Goal: Task Accomplishment & Management: Use online tool/utility

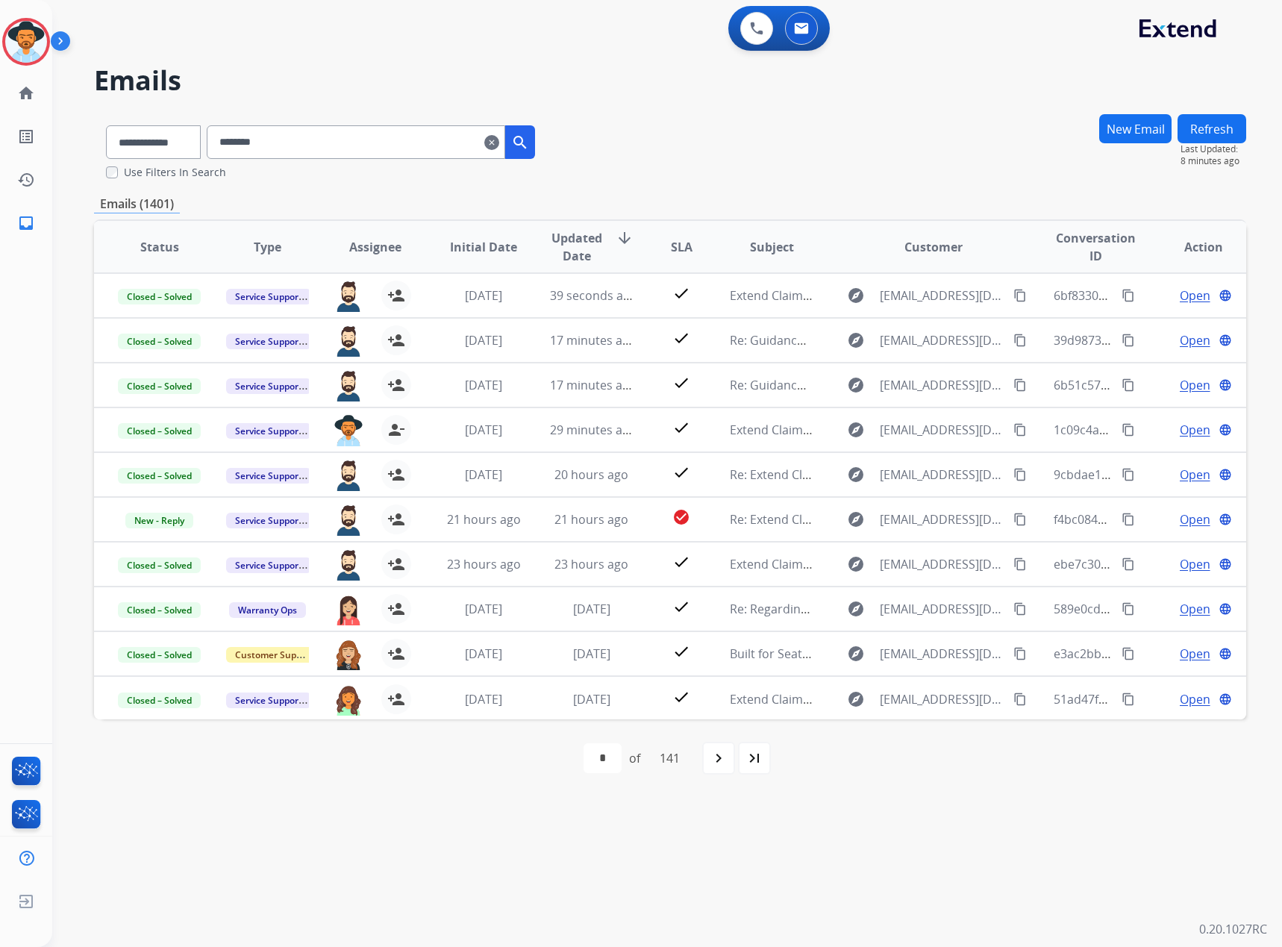
click at [499, 140] on mat-icon "clear" at bounding box center [491, 143] width 15 height 18
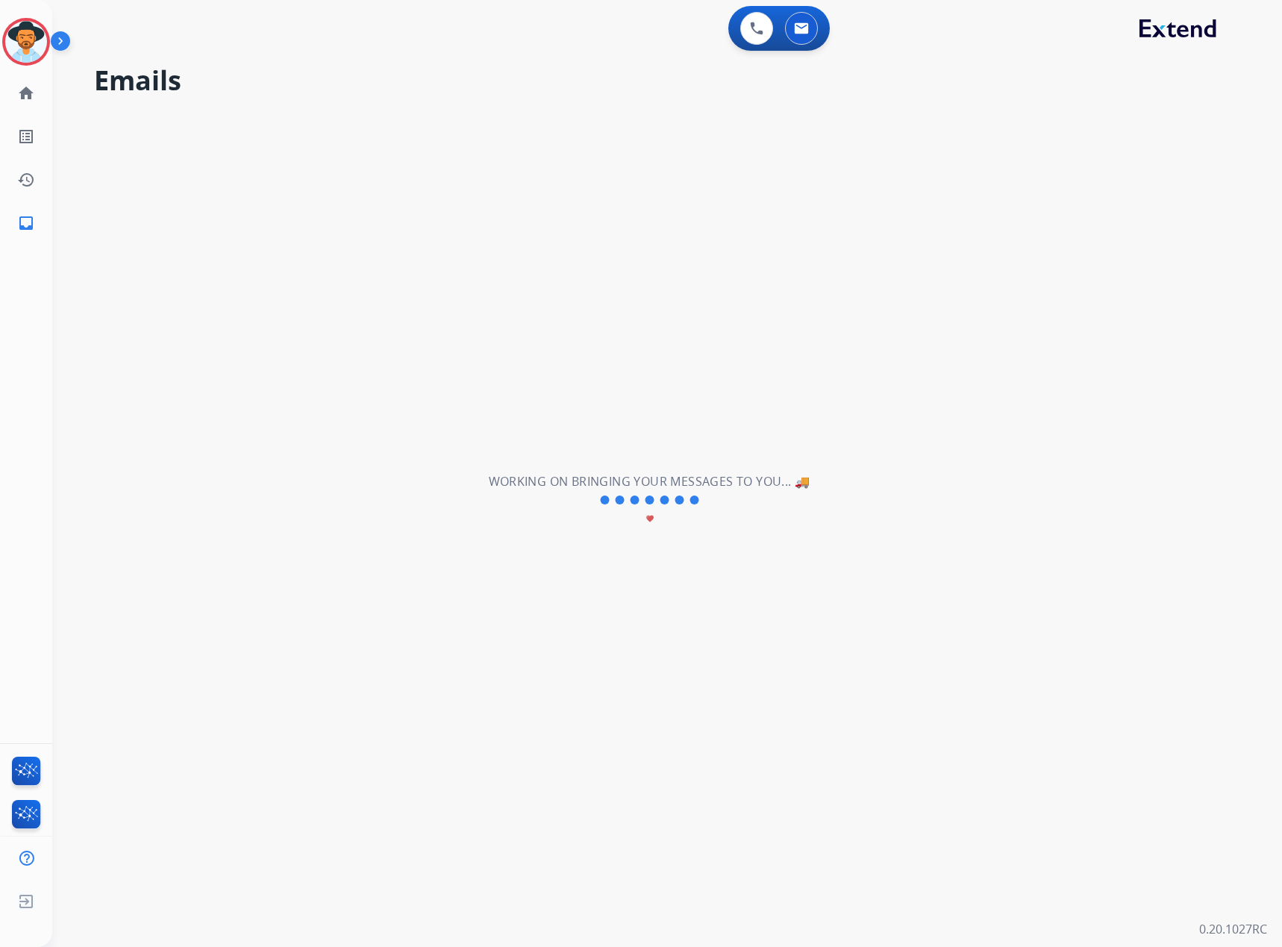
select select "**********"
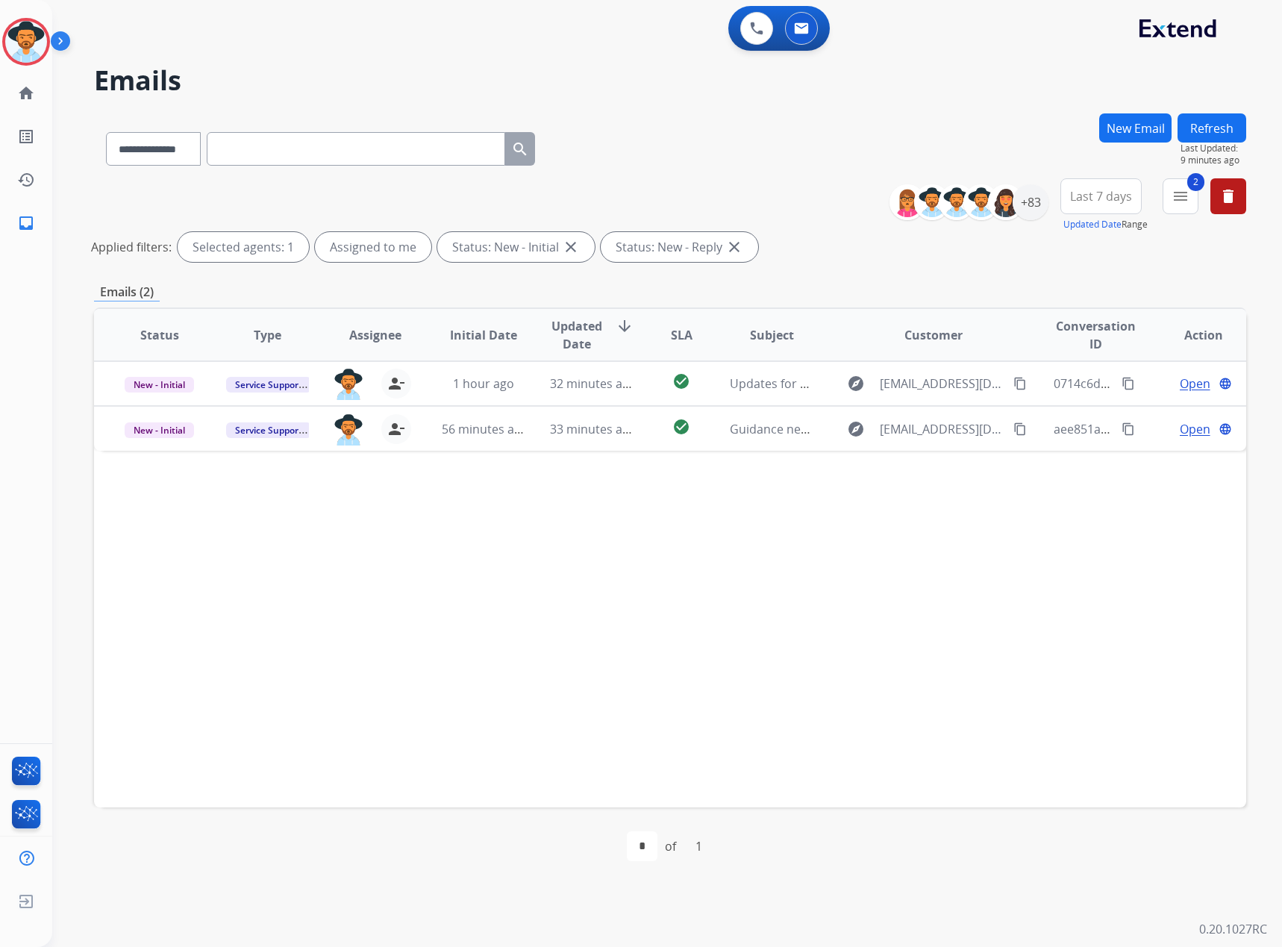
click at [1222, 135] on button "Refresh" at bounding box center [1211, 127] width 69 height 29
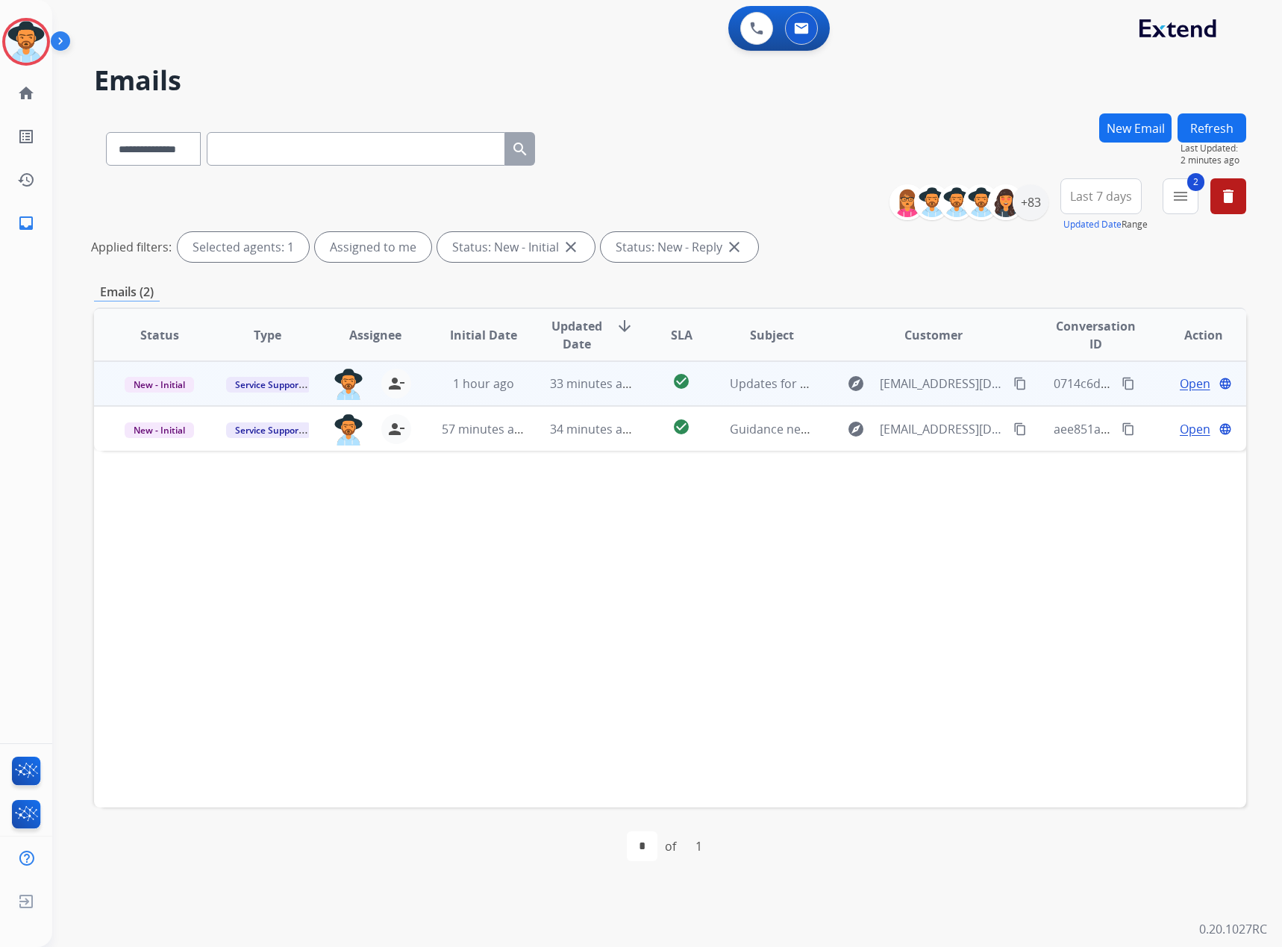
click at [1191, 377] on span "Open" at bounding box center [1195, 384] width 31 height 18
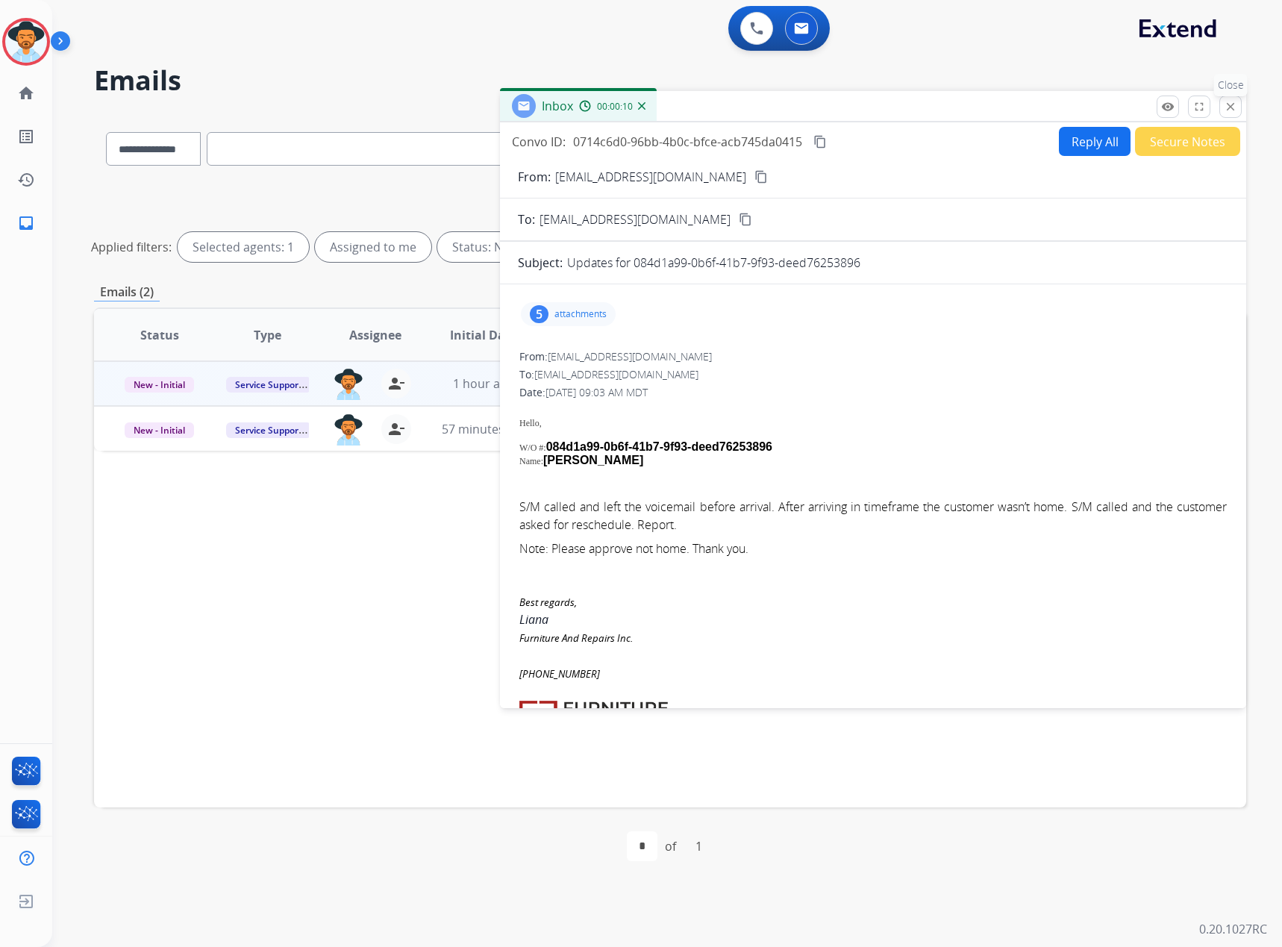
click at [1235, 104] on mat-icon "close" at bounding box center [1230, 106] width 13 height 13
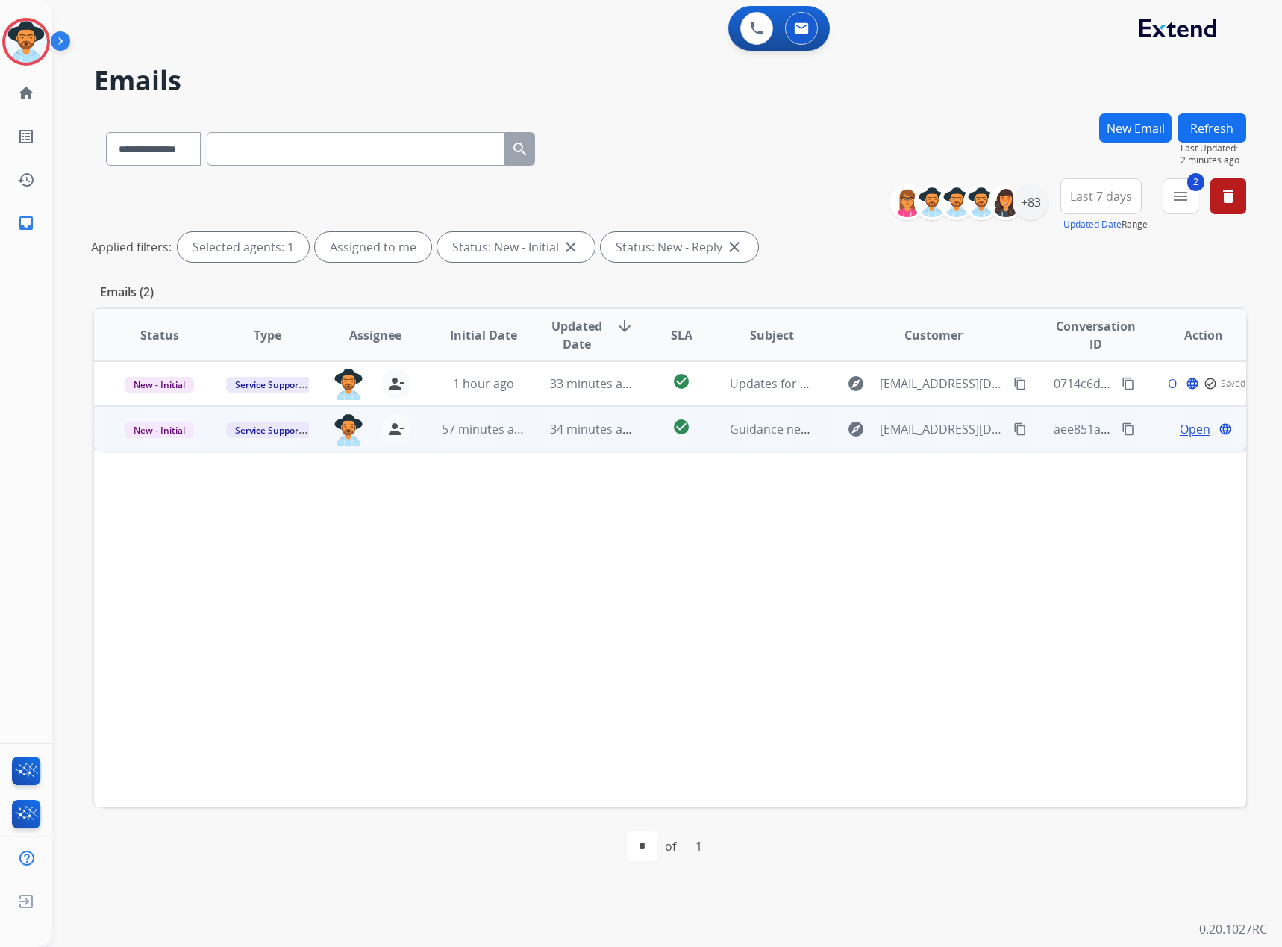
click at [1180, 427] on span "Open" at bounding box center [1195, 429] width 31 height 18
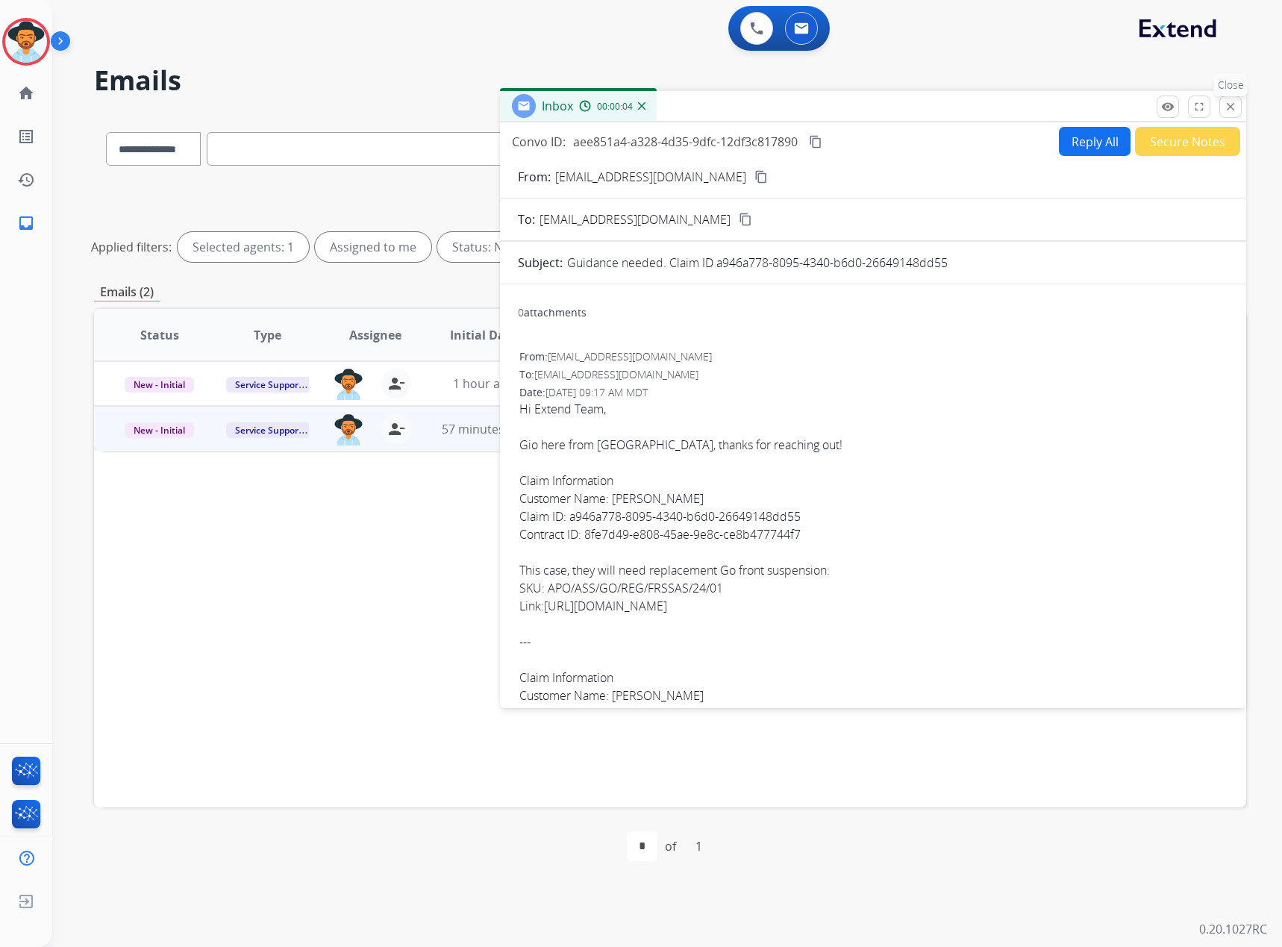
click at [1236, 101] on mat-icon "close" at bounding box center [1230, 106] width 13 height 13
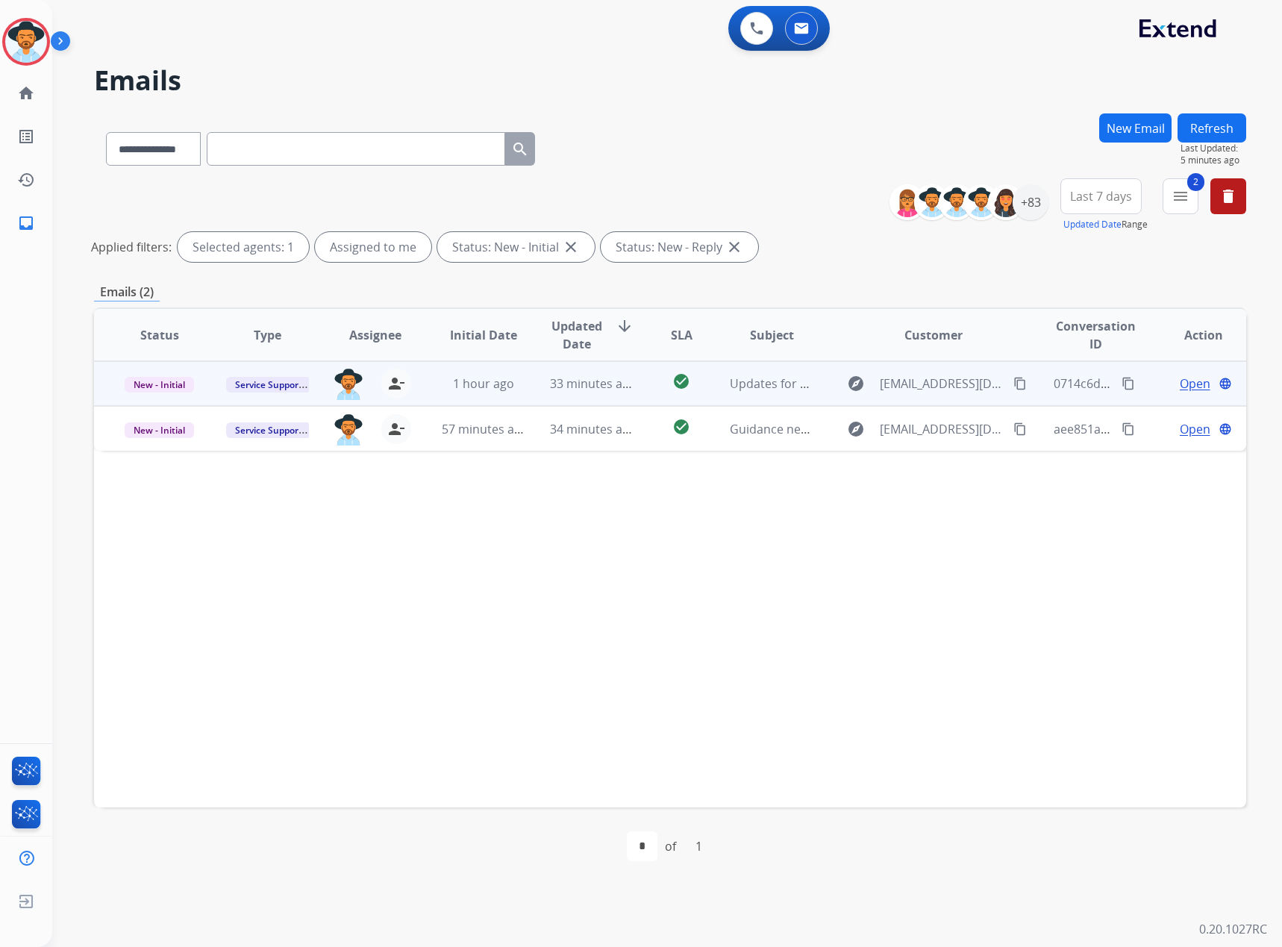
click at [1183, 379] on span "Open" at bounding box center [1195, 384] width 31 height 18
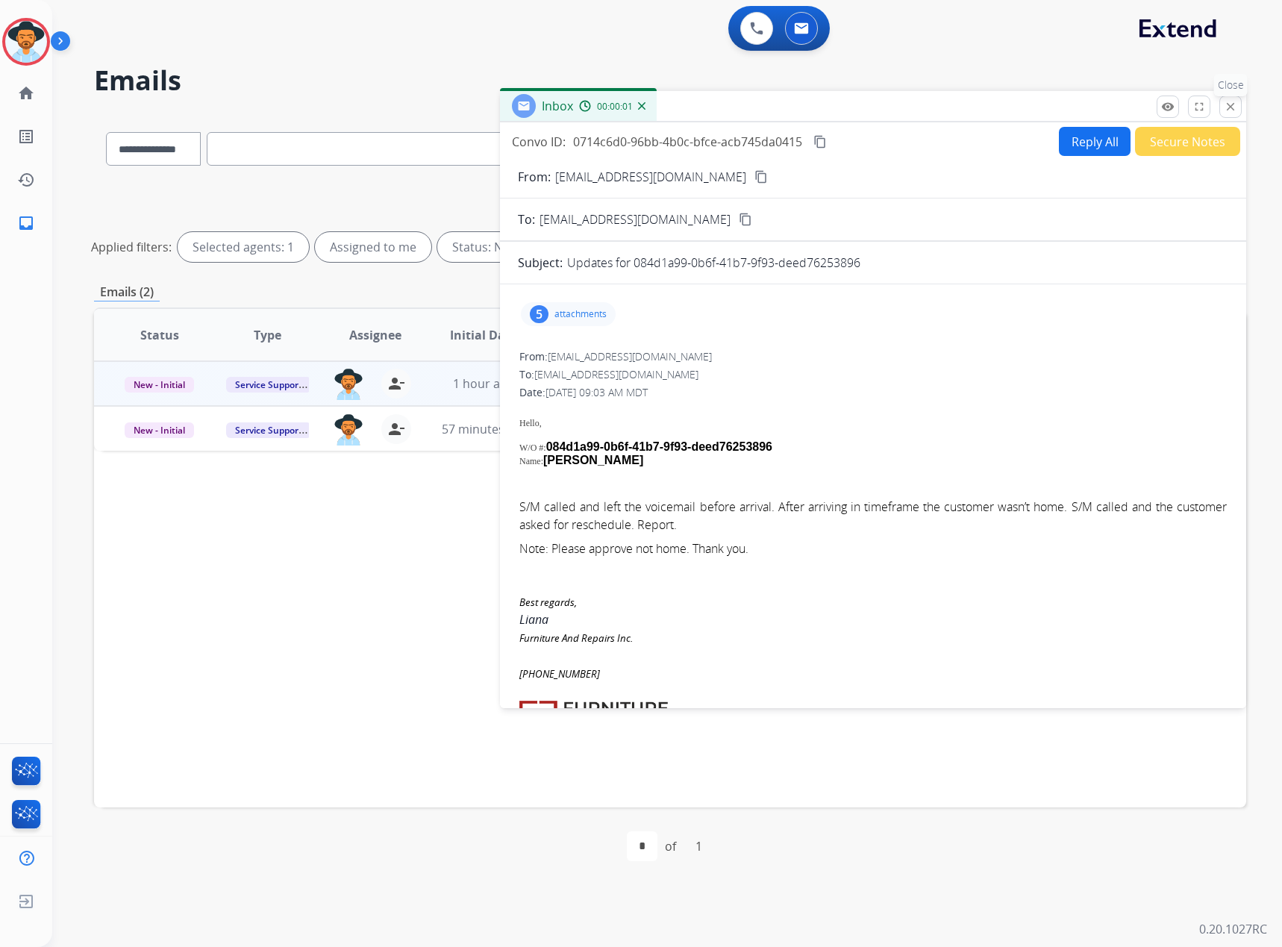
click at [1226, 102] on mat-icon "close" at bounding box center [1230, 106] width 13 height 13
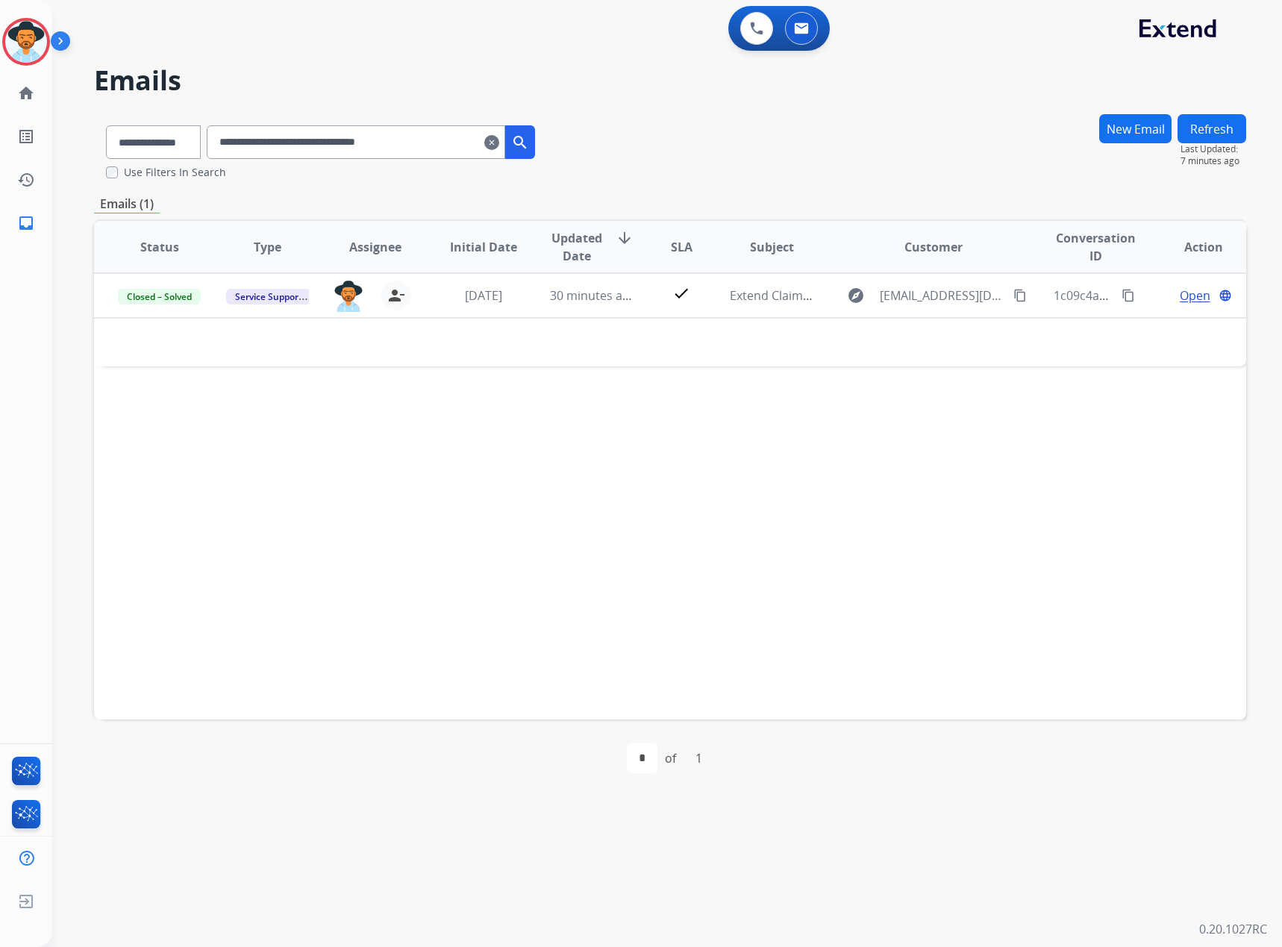
select select "**********"
click at [499, 148] on mat-icon "clear" at bounding box center [491, 143] width 15 height 18
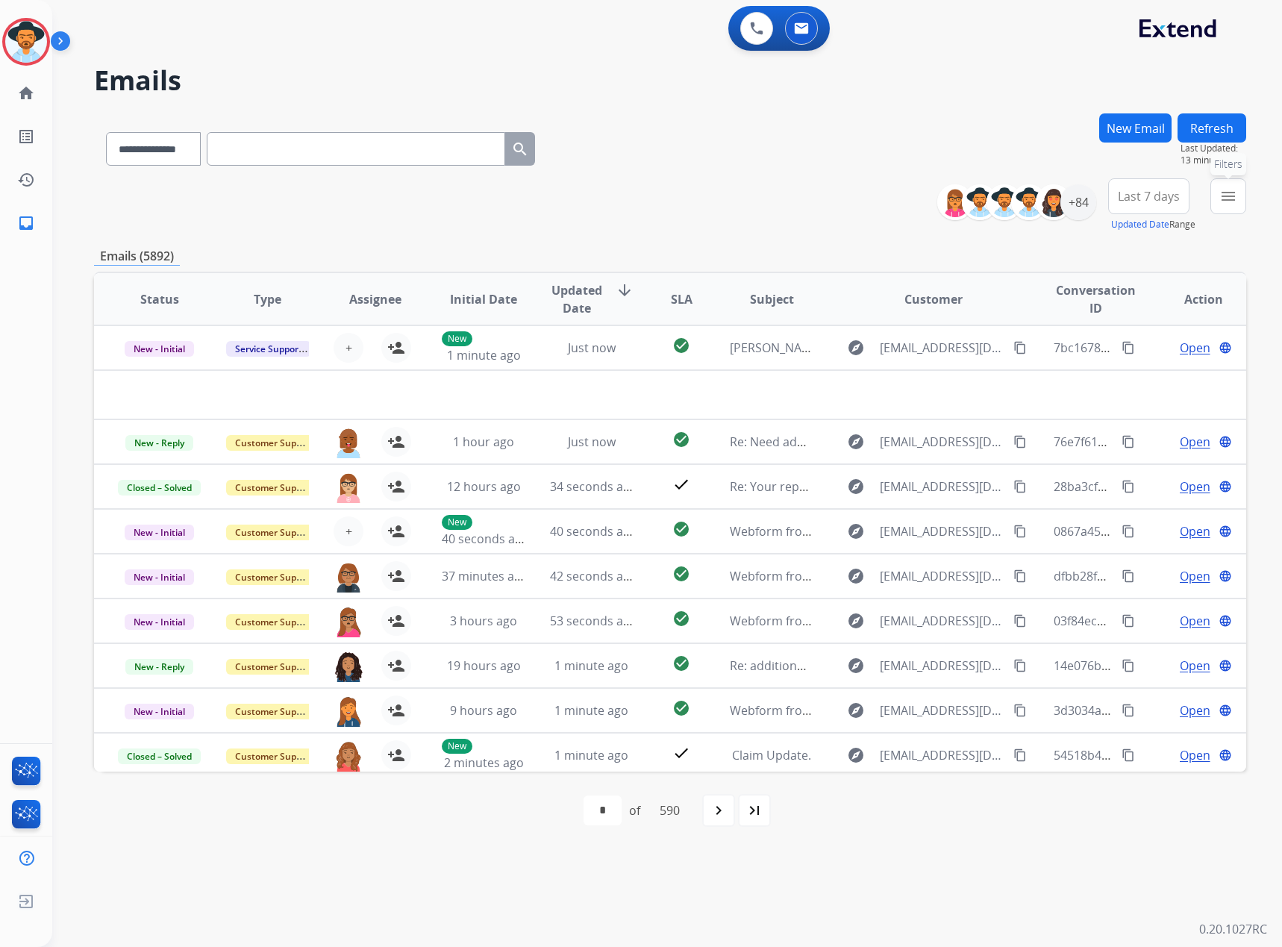
click at [1233, 195] on mat-icon "menu" at bounding box center [1228, 196] width 18 height 18
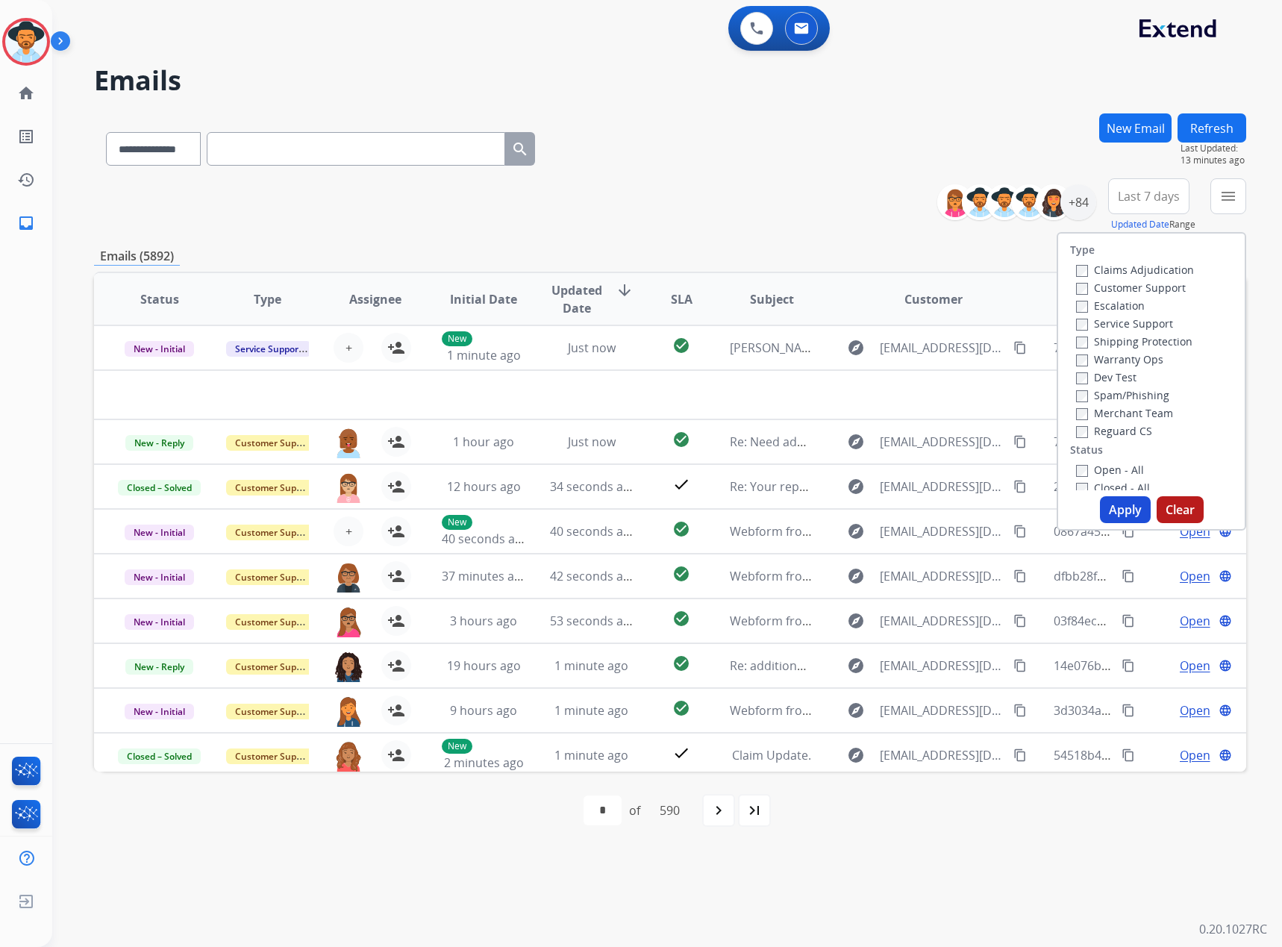
click at [1101, 325] on label "Service Support" at bounding box center [1124, 323] width 97 height 14
click at [1103, 378] on label "New - Reply" at bounding box center [1115, 374] width 78 height 14
click at [1107, 360] on label "New - Initial" at bounding box center [1115, 356] width 78 height 14
click at [1129, 511] on button "Apply" at bounding box center [1125, 509] width 51 height 27
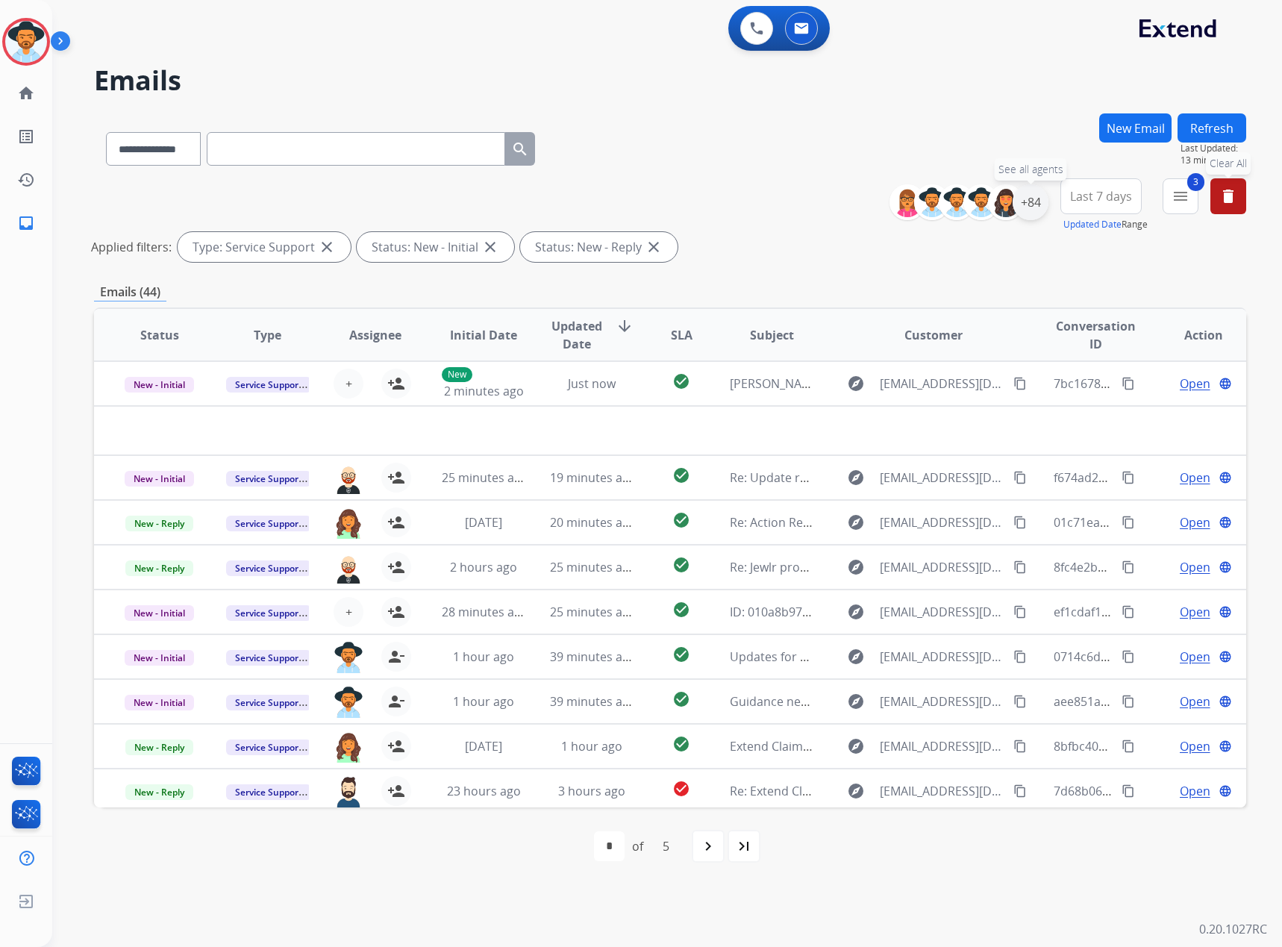
click at [1019, 206] on div "+84" at bounding box center [1031, 202] width 36 height 36
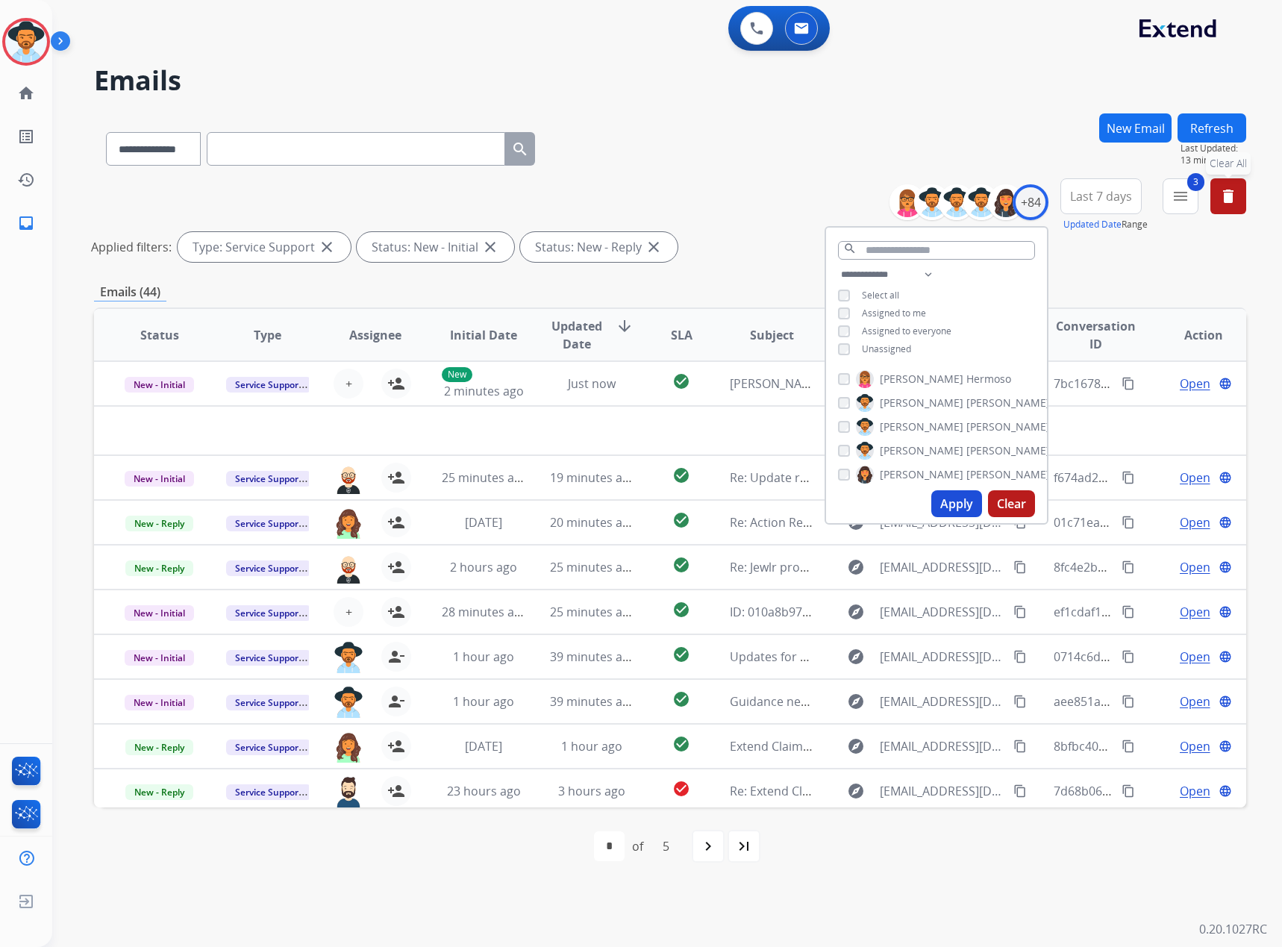
click at [878, 345] on span "Unassigned" at bounding box center [886, 348] width 49 height 13
click at [937, 506] on button "Apply" at bounding box center [956, 503] width 51 height 27
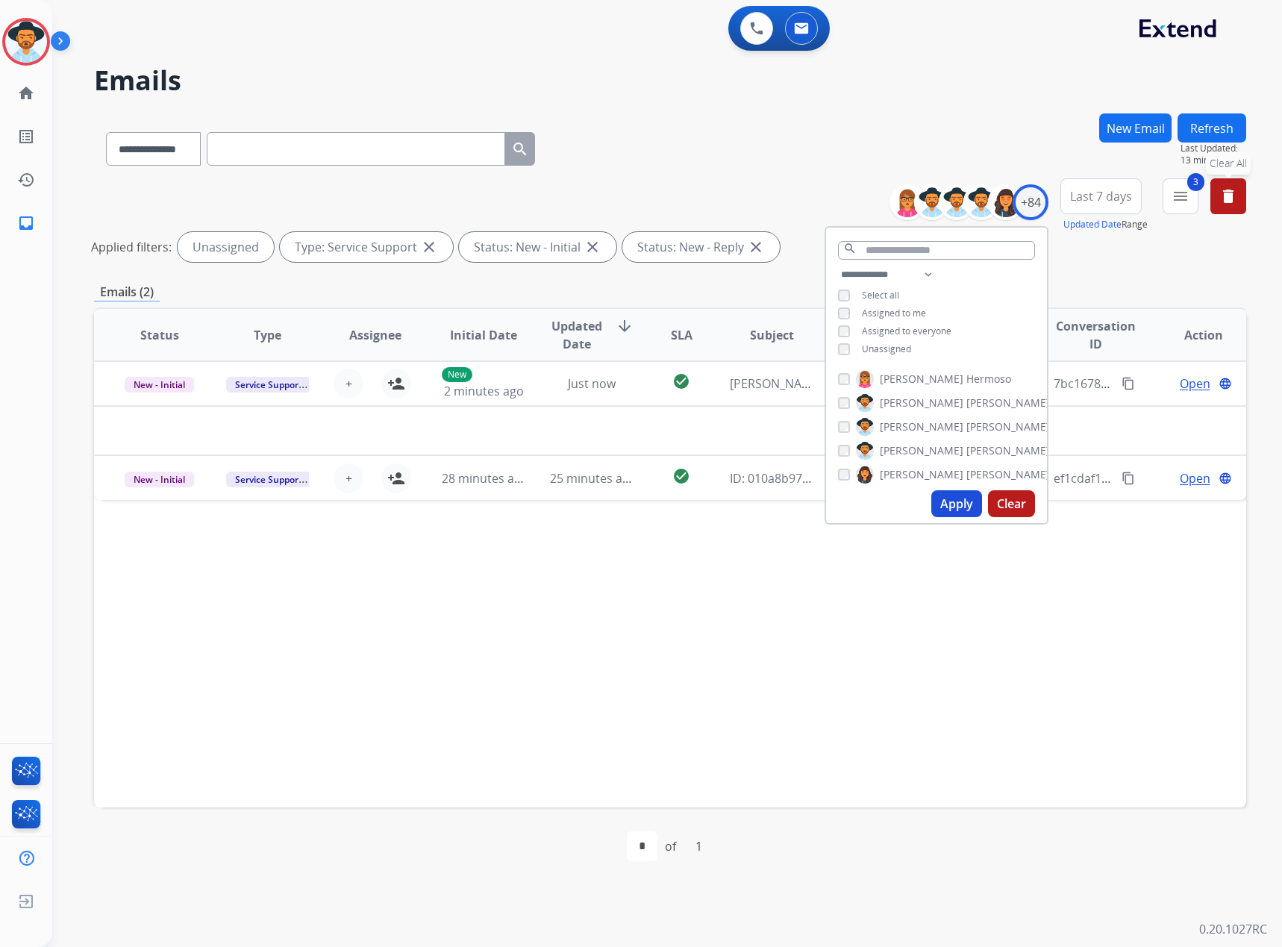
click at [712, 659] on div "Status Type Assignee Initial Date Updated Date arrow_downward SLA Subject Custo…" at bounding box center [670, 557] width 1152 height 500
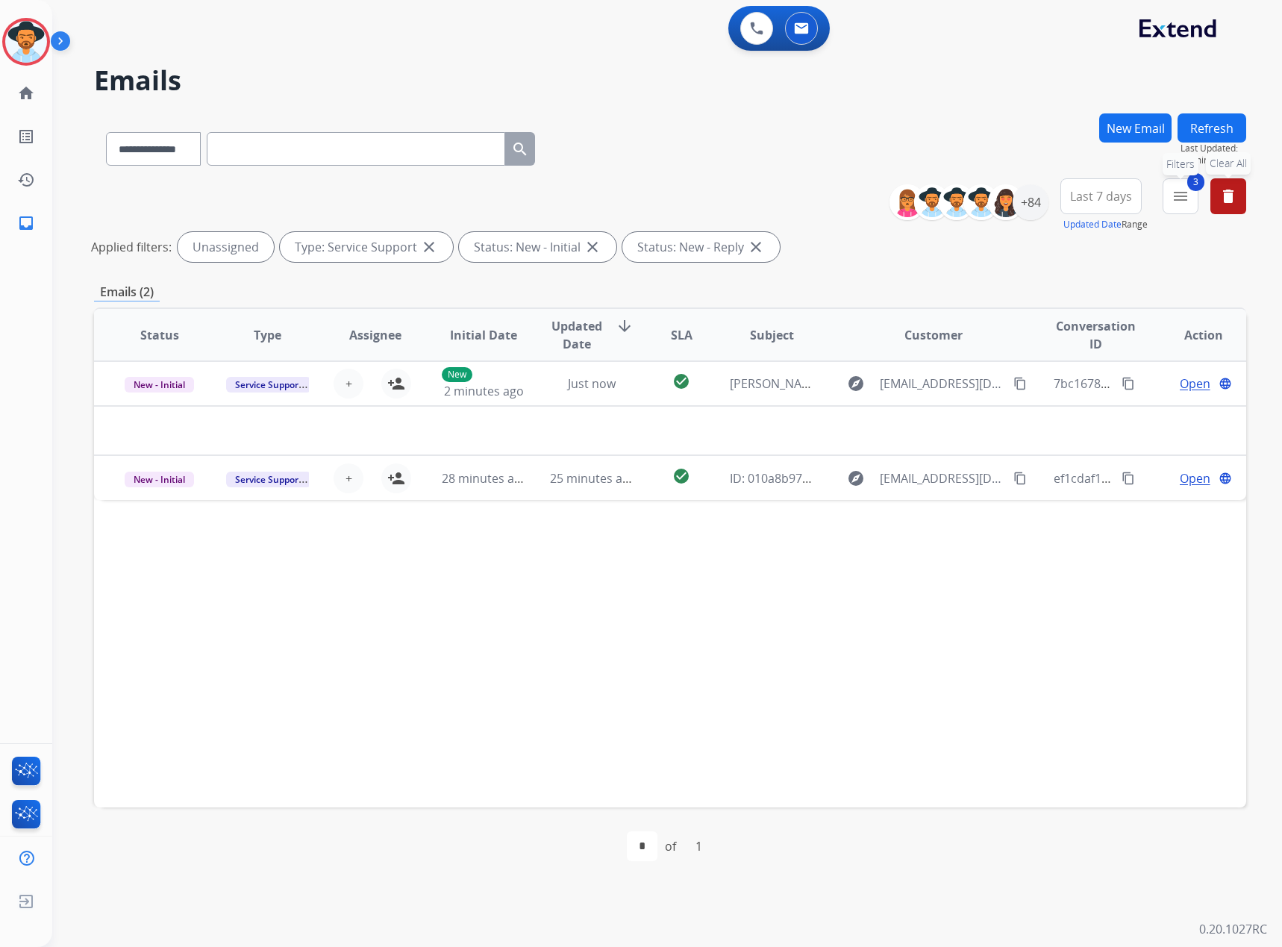
click at [1174, 199] on mat-icon "menu" at bounding box center [1180, 196] width 18 height 18
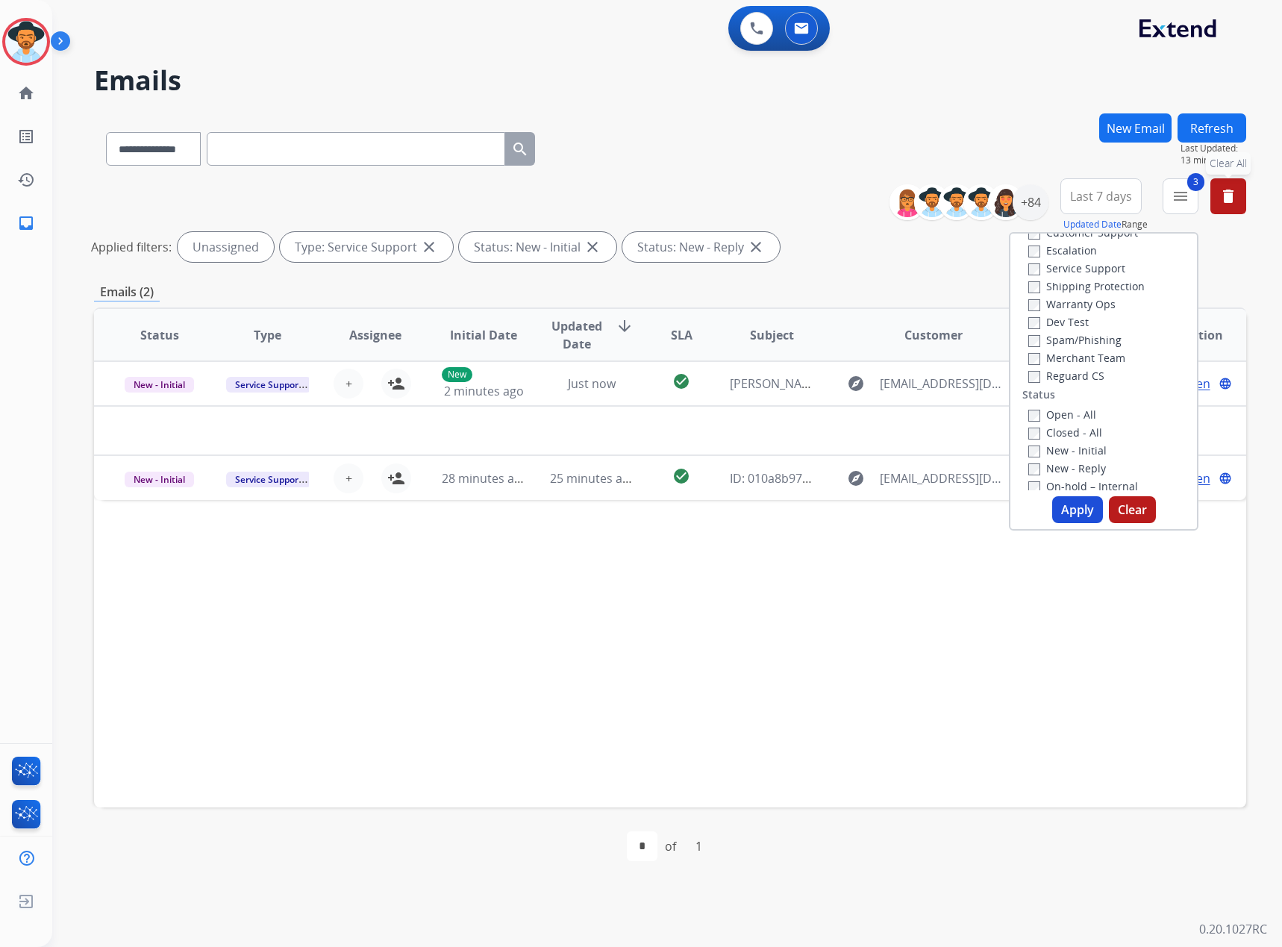
scroll to position [0, 0]
click at [1048, 328] on label "Service Support" at bounding box center [1076, 323] width 97 height 14
click at [1063, 273] on label "Claims Adjudication" at bounding box center [1087, 270] width 118 height 14
click at [1070, 517] on button "Apply" at bounding box center [1077, 509] width 51 height 27
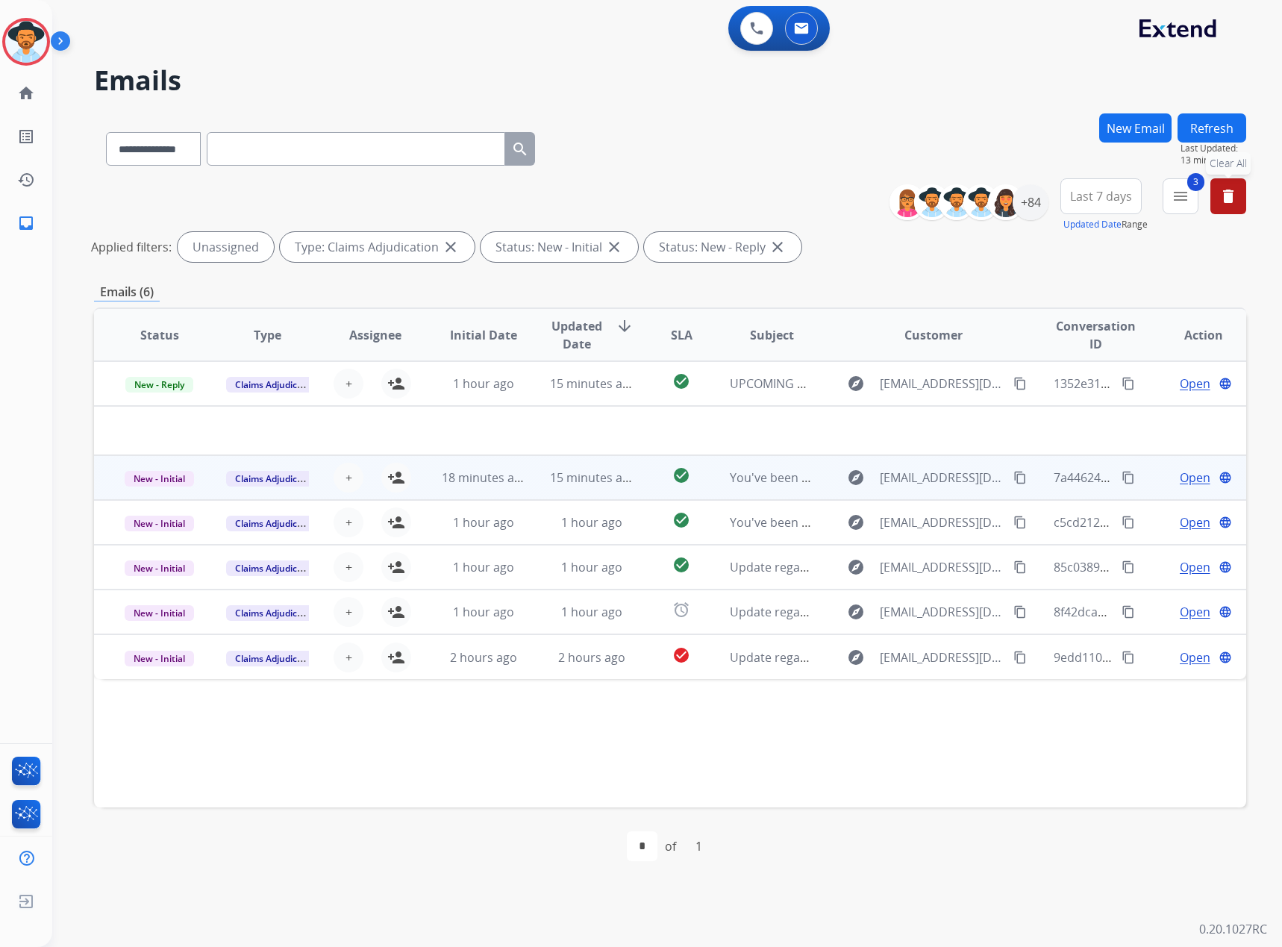
click at [1187, 478] on span "Open" at bounding box center [1195, 478] width 31 height 18
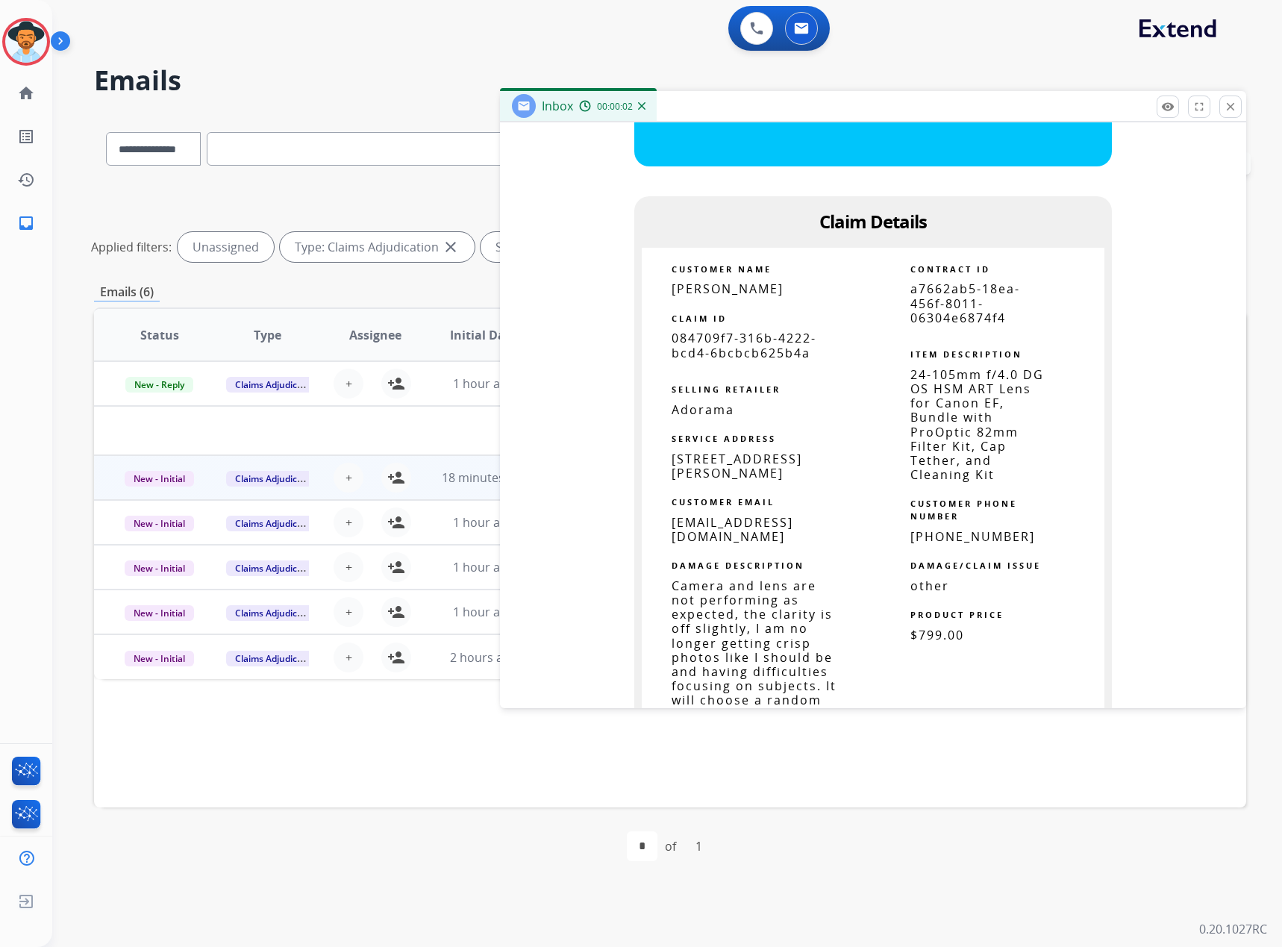
scroll to position [821, 0]
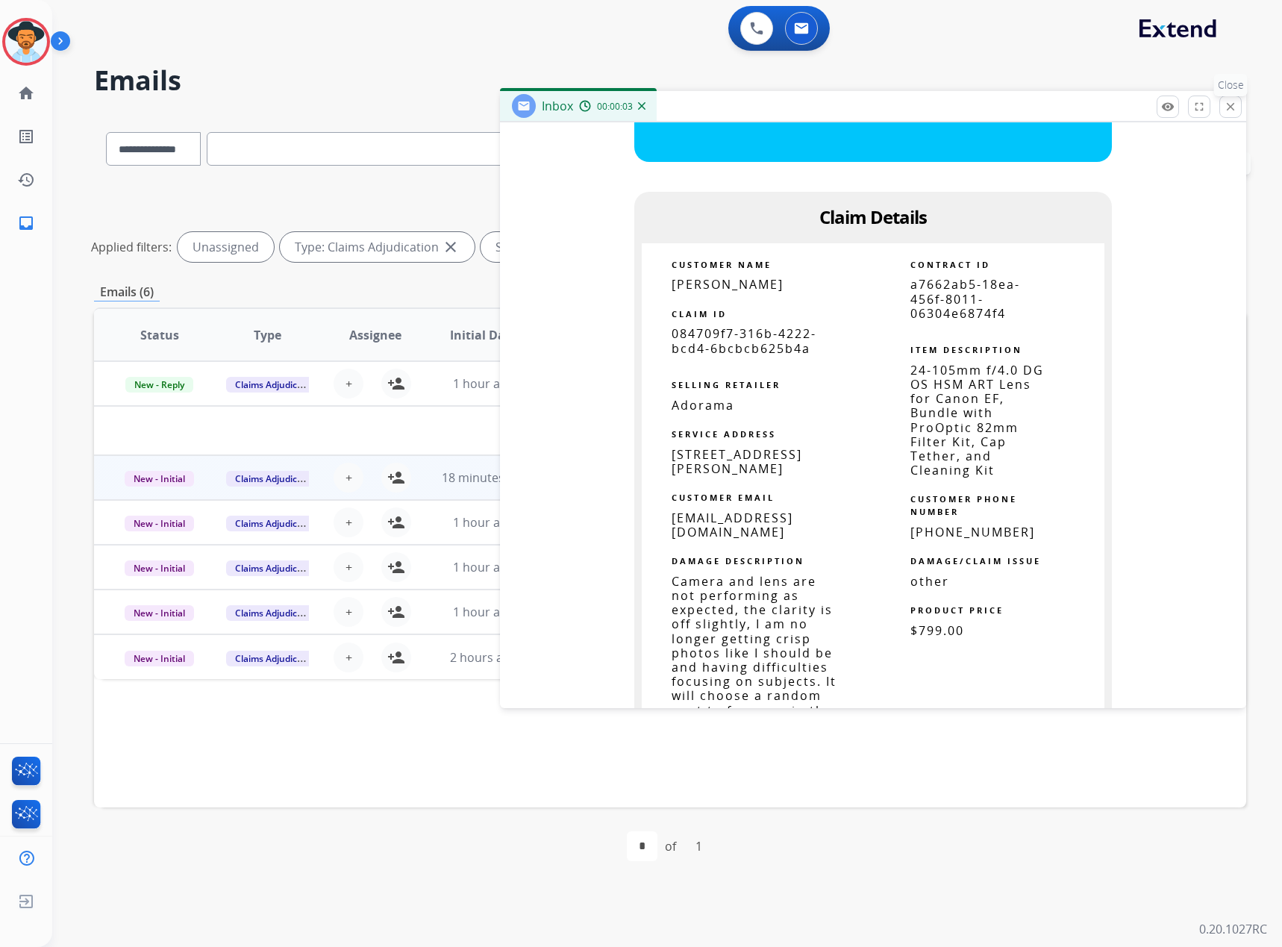
click at [1228, 104] on mat-icon "close" at bounding box center [1230, 106] width 13 height 13
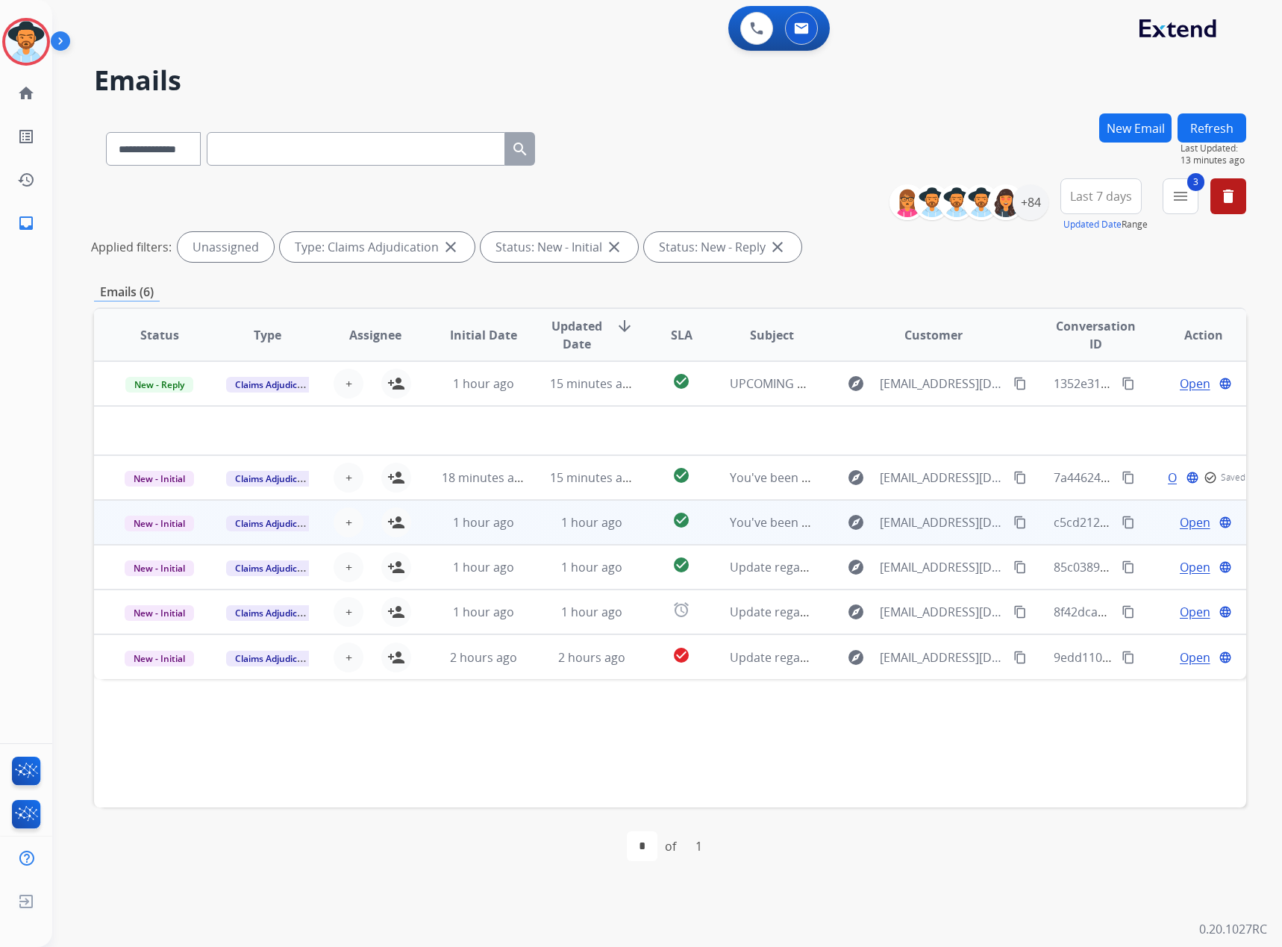
click at [1180, 523] on span "Open" at bounding box center [1195, 522] width 31 height 18
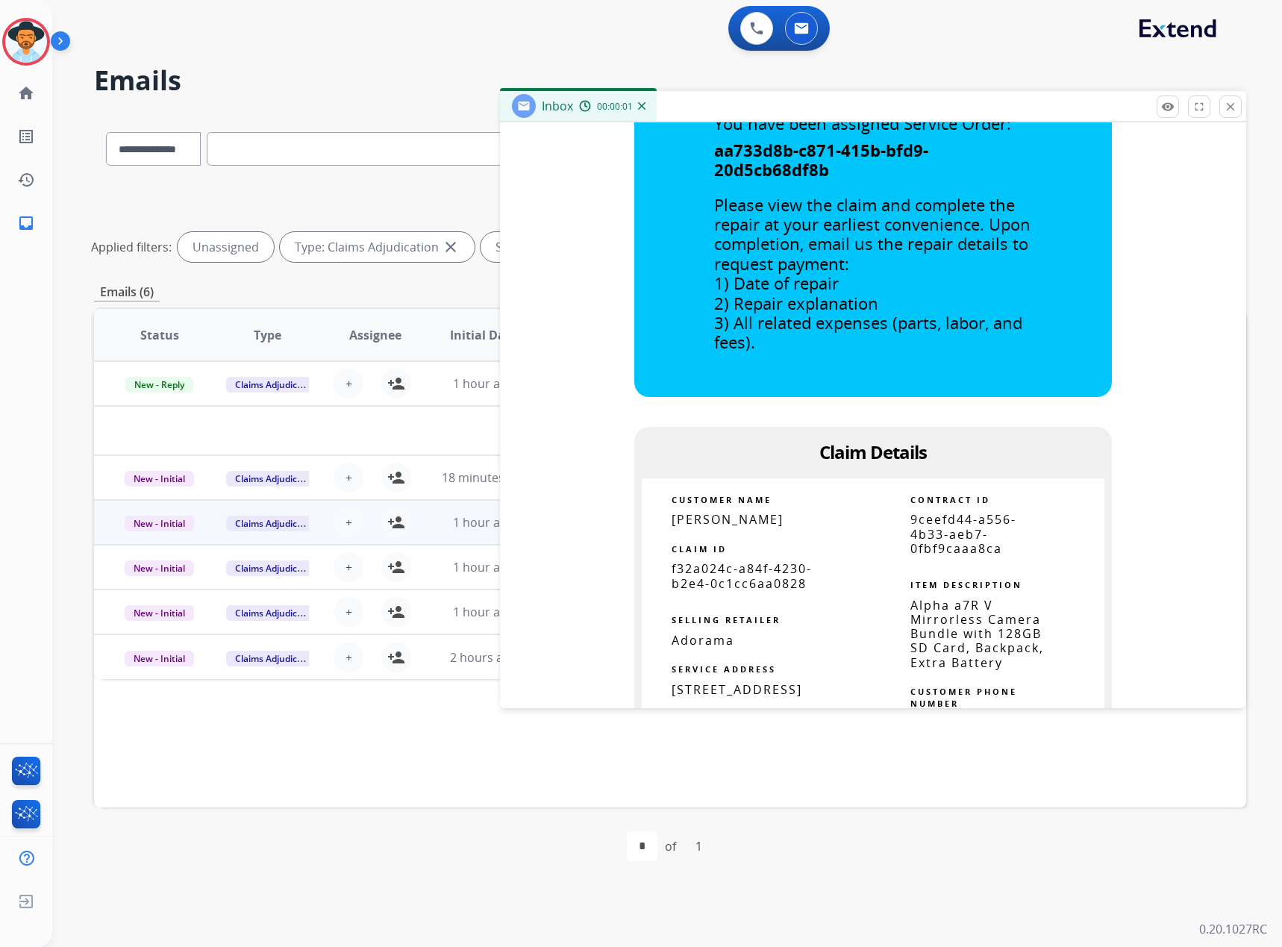
scroll to position [746, 0]
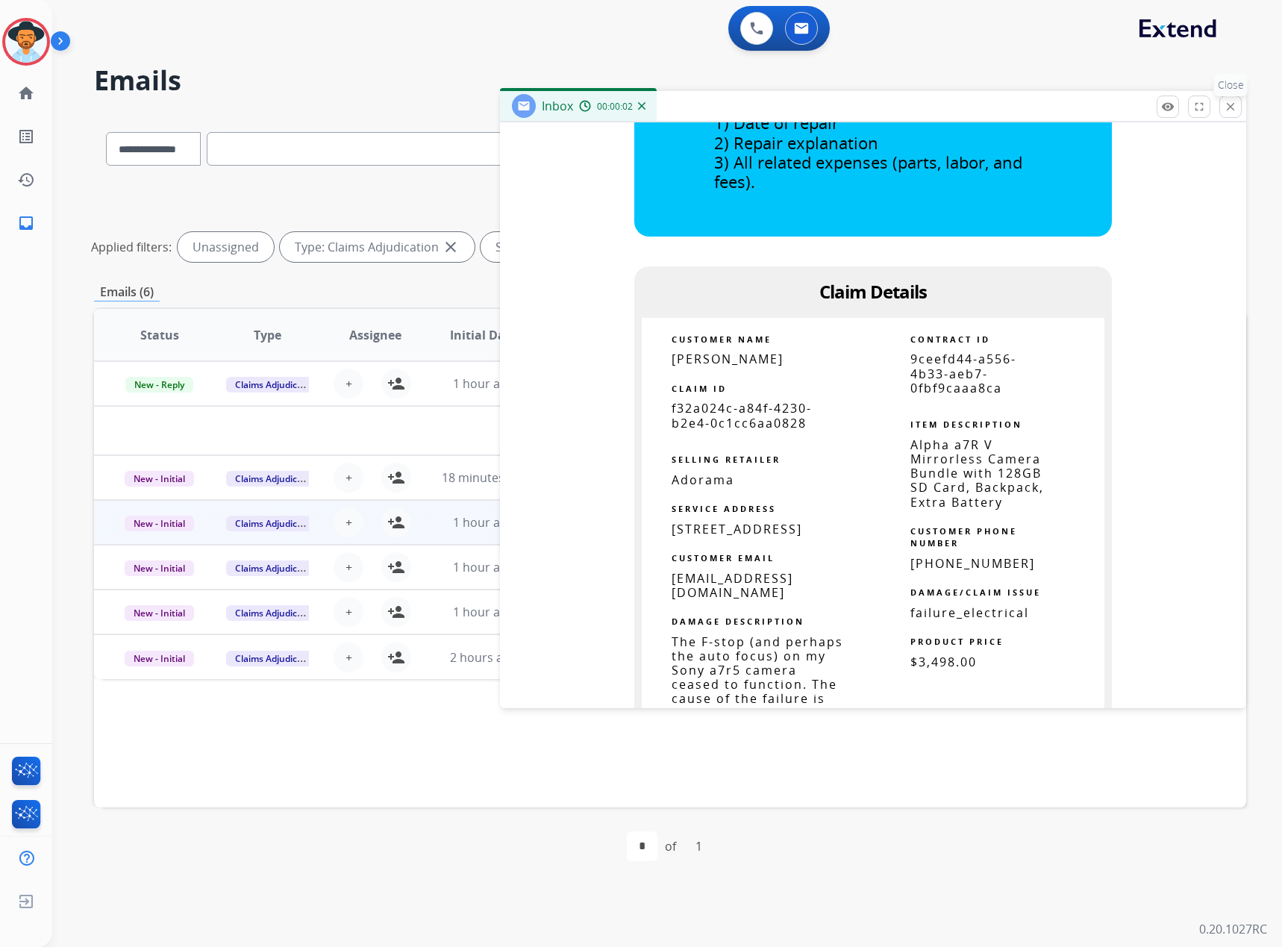
click at [1234, 108] on mat-icon "close" at bounding box center [1230, 106] width 13 height 13
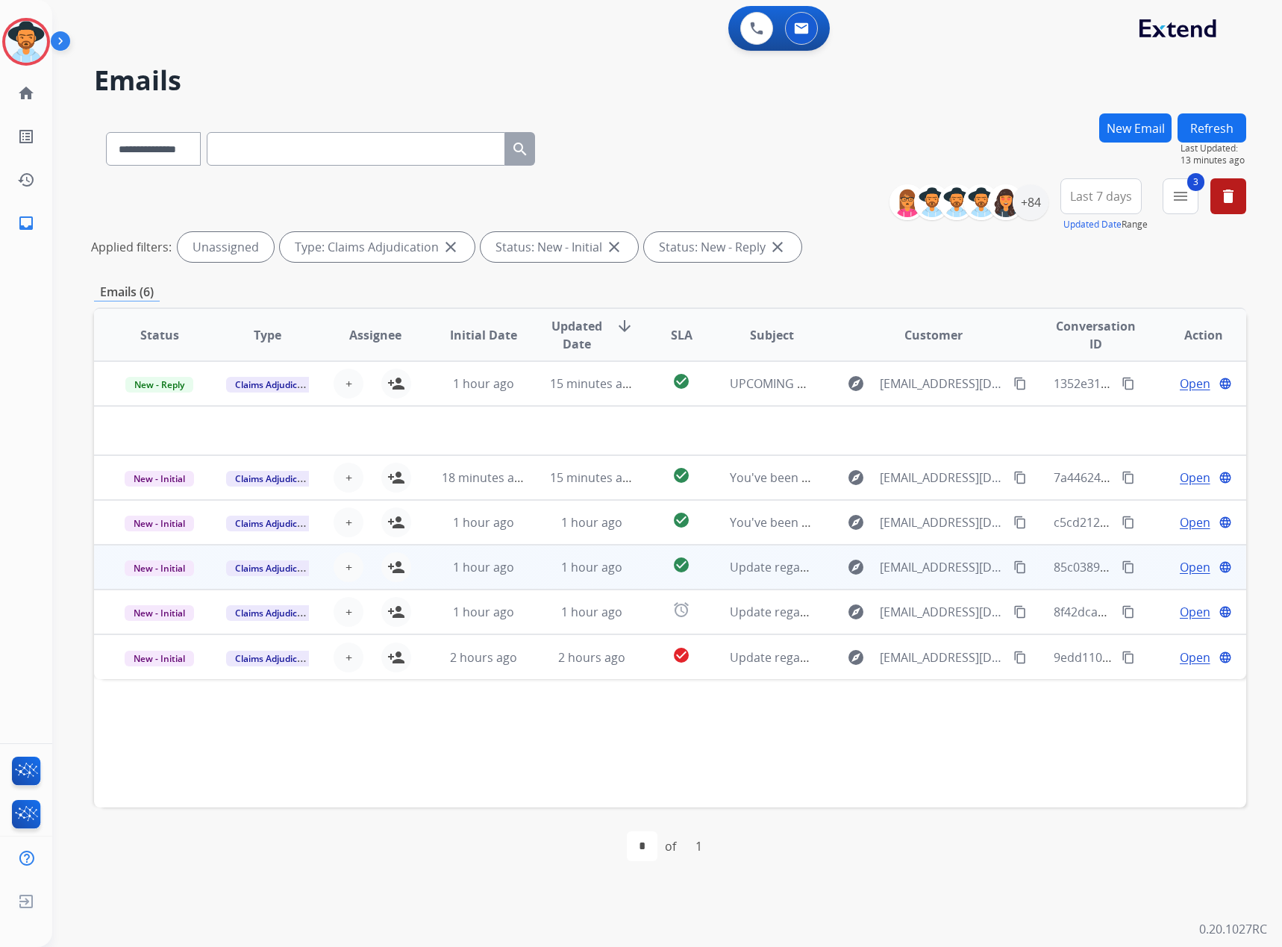
click at [1180, 564] on span "Open" at bounding box center [1195, 567] width 31 height 18
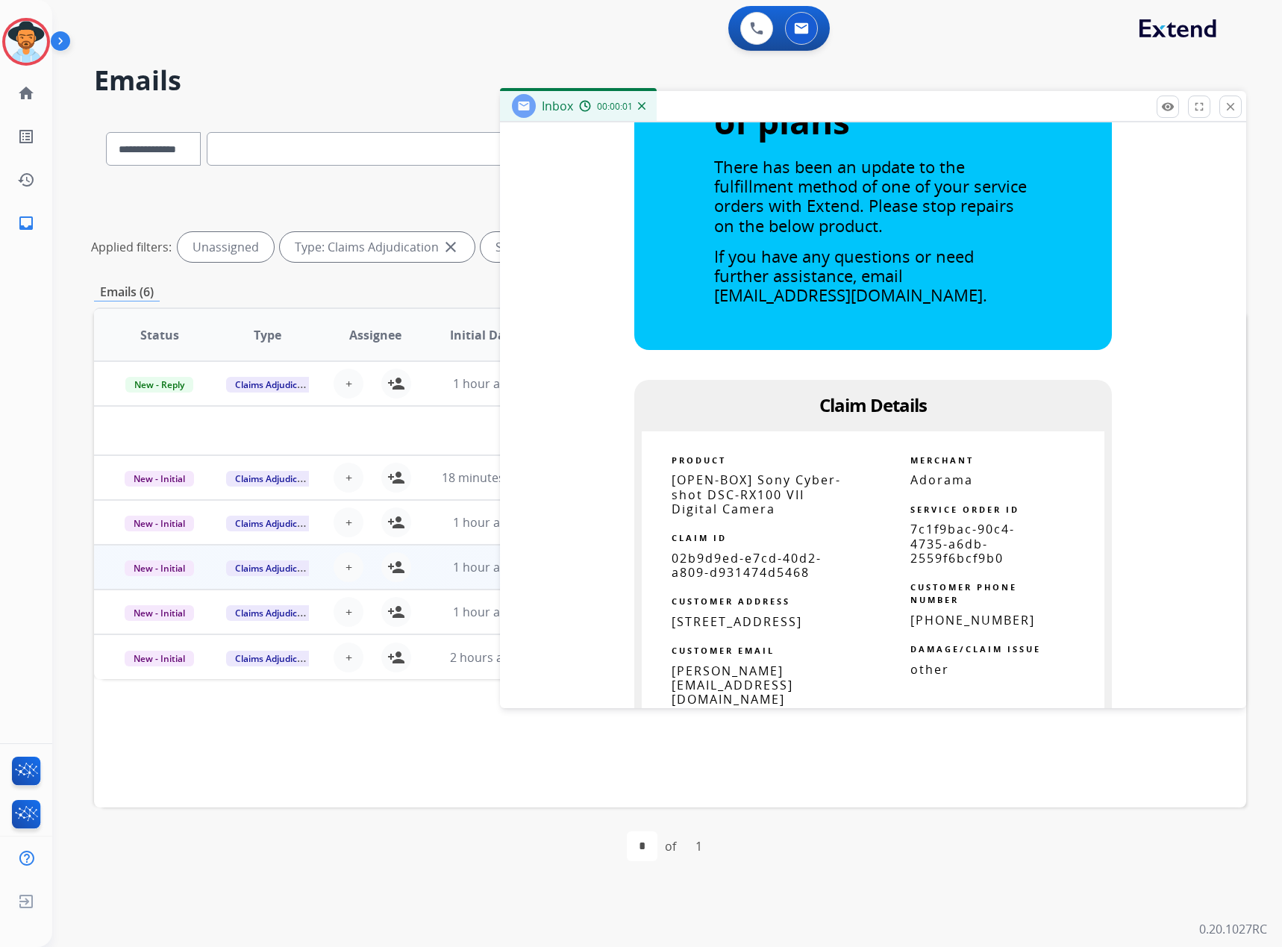
scroll to position [597, 0]
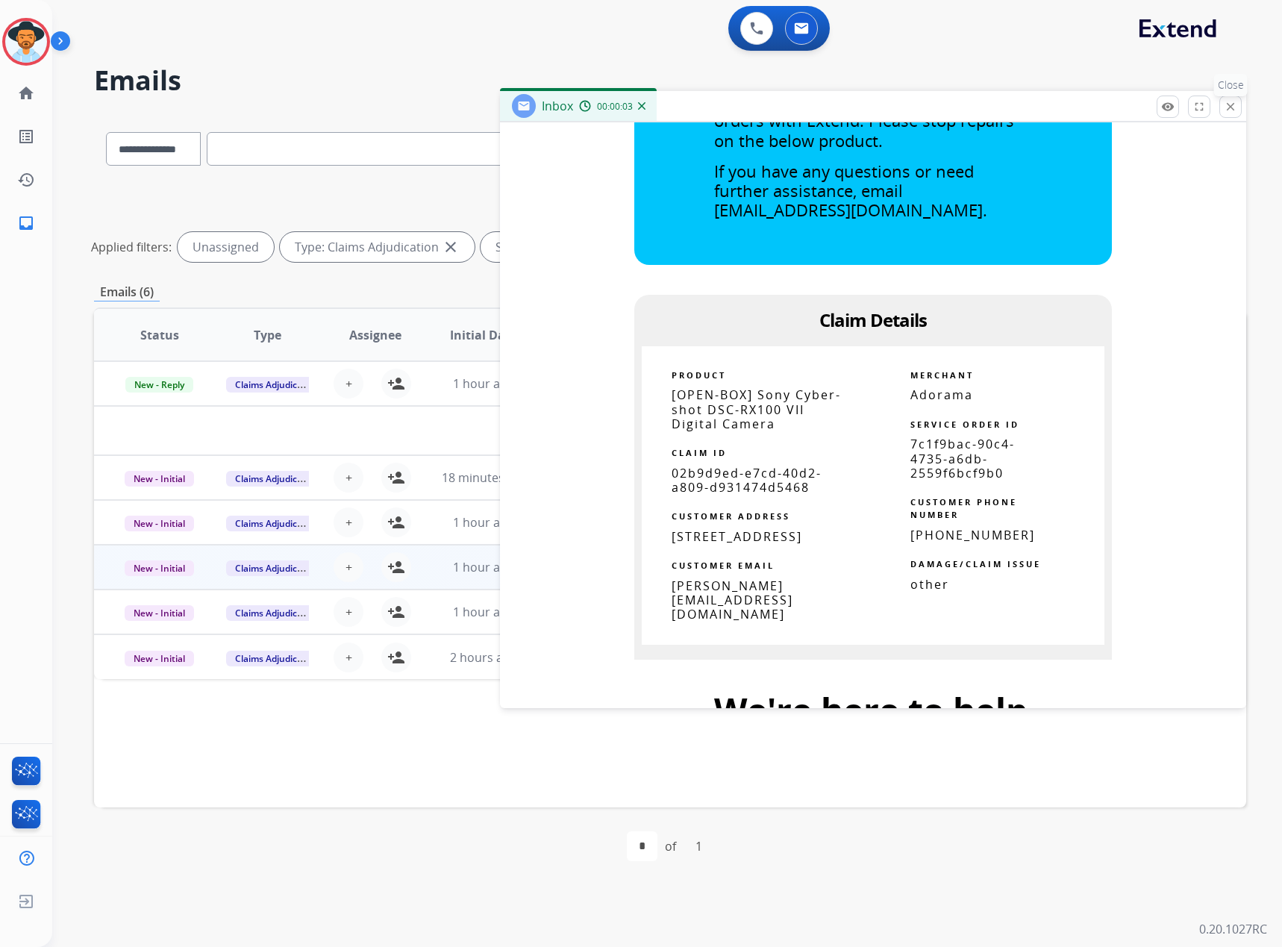
click at [1229, 111] on mat-icon "close" at bounding box center [1230, 106] width 13 height 13
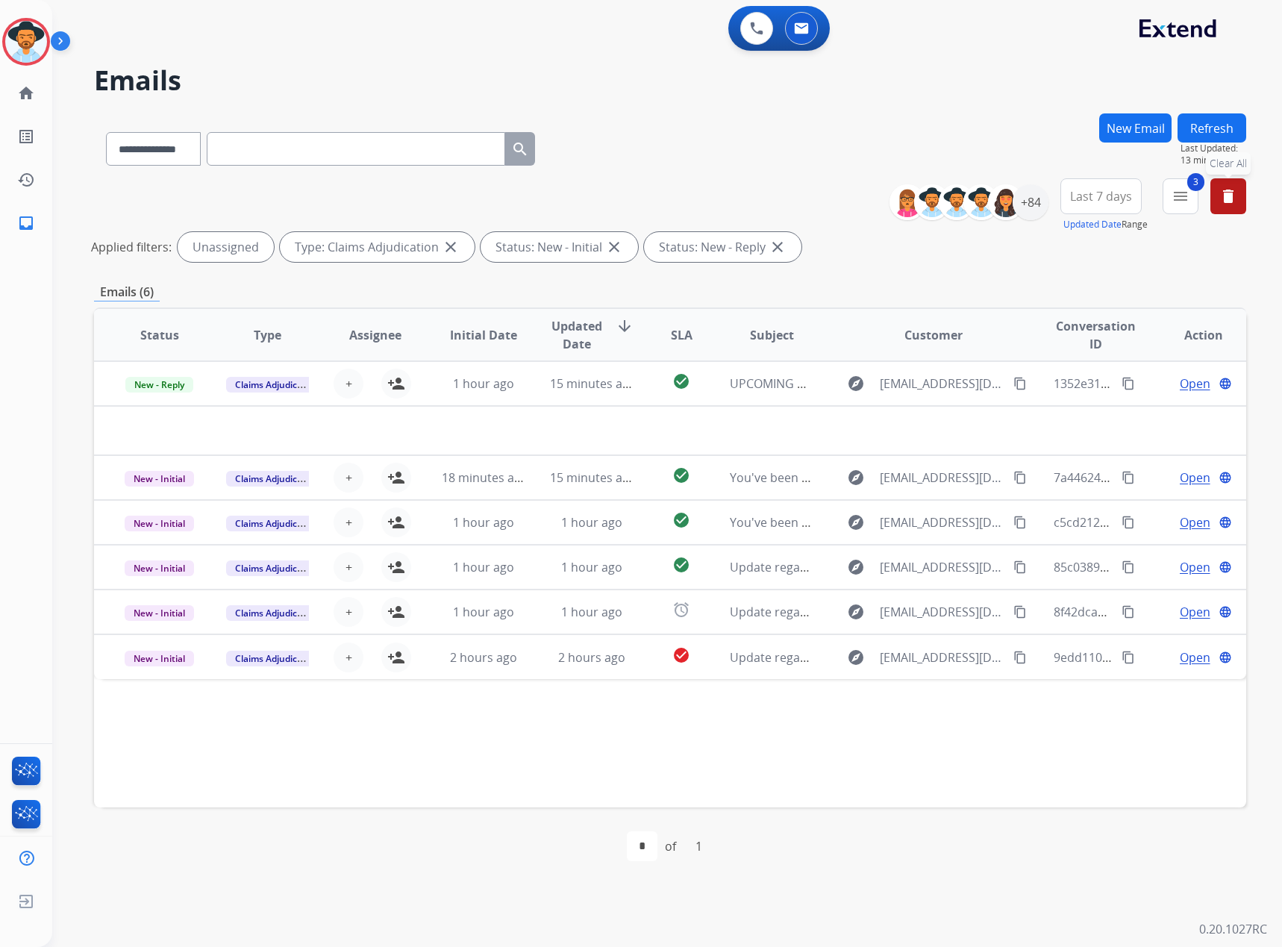
click at [1230, 201] on mat-icon "delete" at bounding box center [1228, 196] width 18 height 18
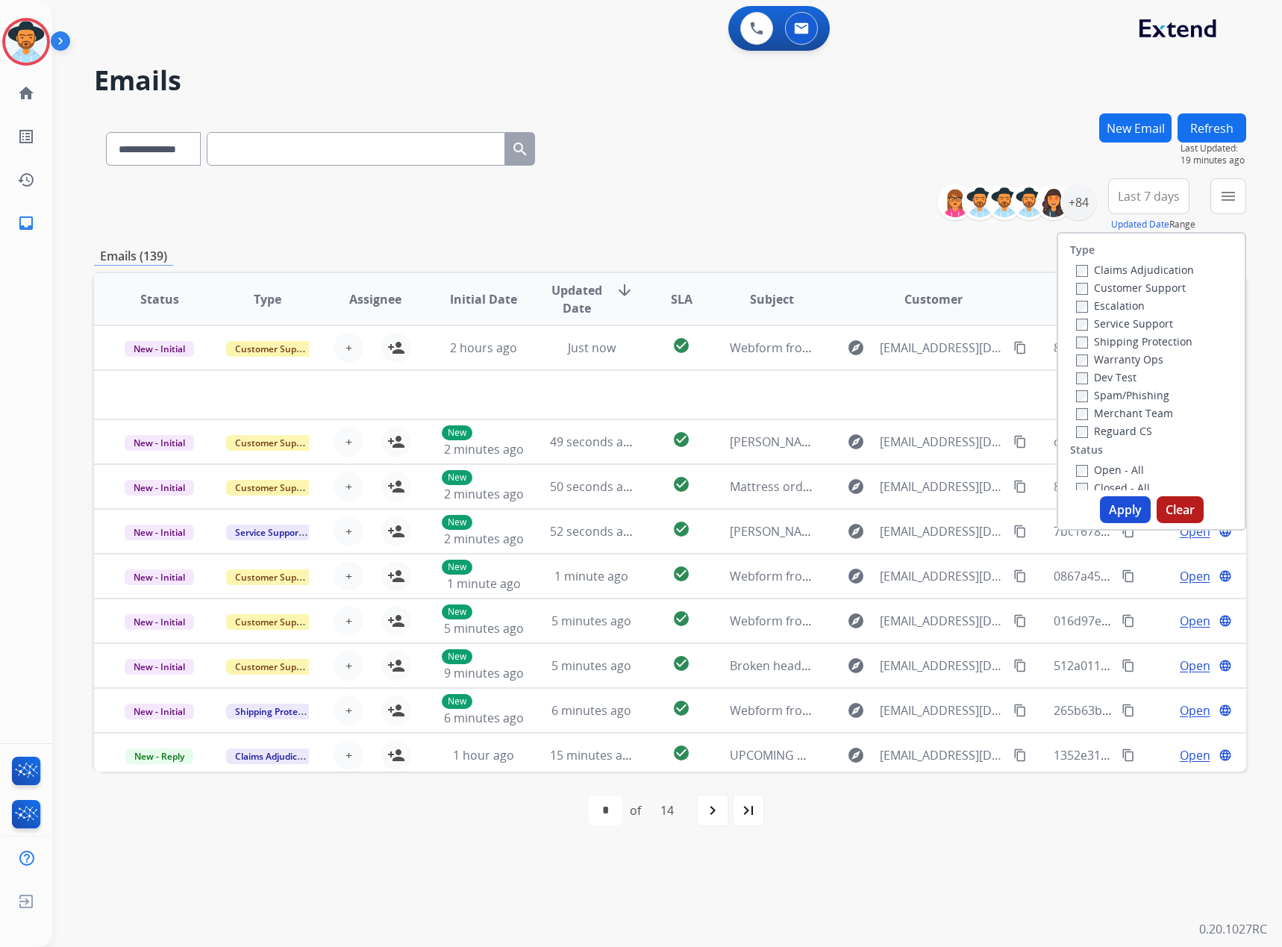
click at [784, 152] on div "**********" at bounding box center [670, 145] width 1152 height 65
